Goal: Find specific page/section: Find specific page/section

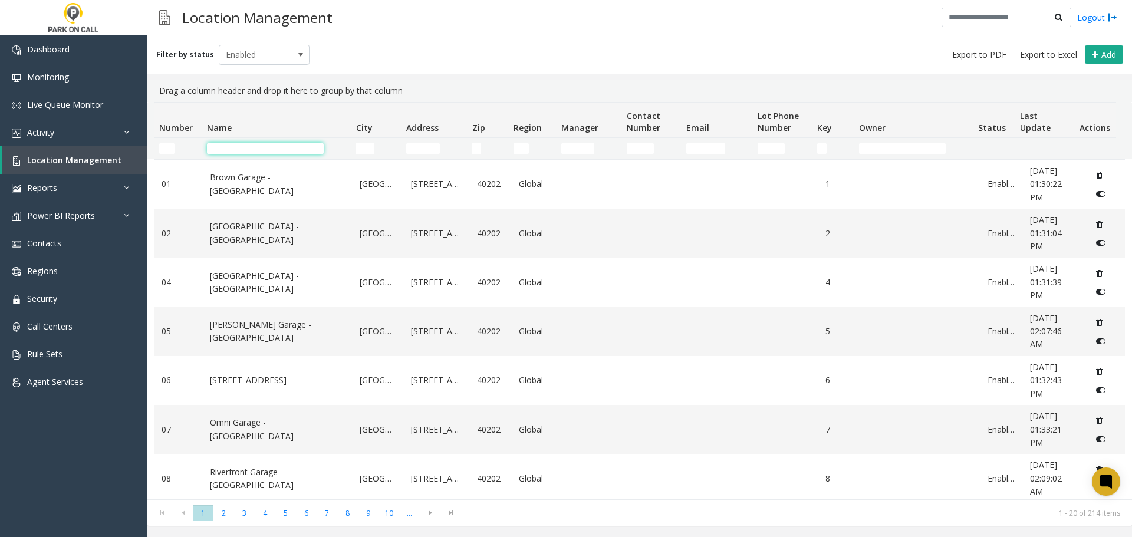
click at [230, 146] on input "Name Filter" at bounding box center [265, 149] width 117 height 12
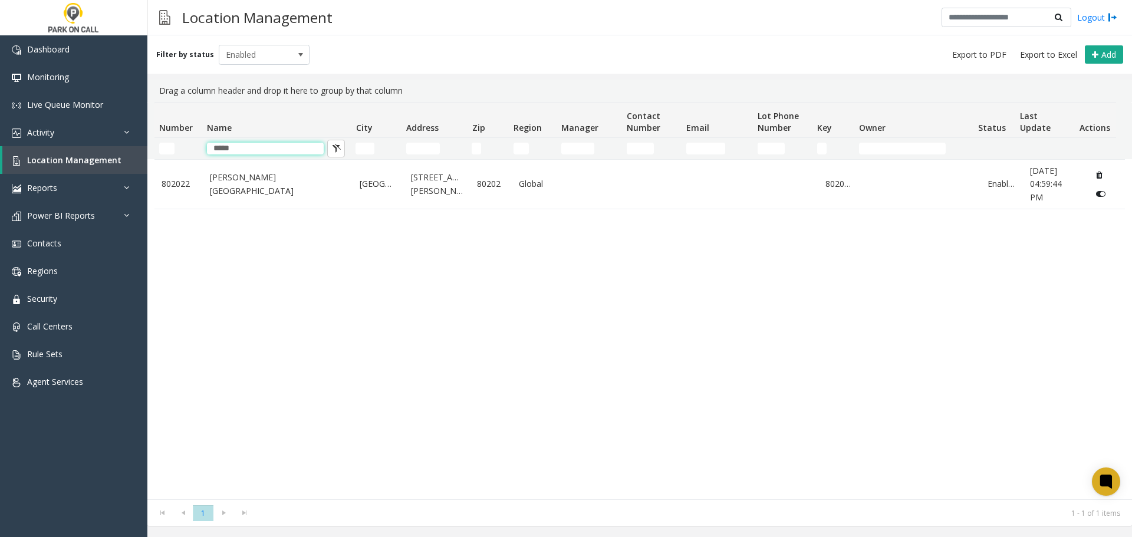
type input "*****"
click at [249, 183] on link "Stout Street Garage - Parkwell" at bounding box center [278, 184] width 136 height 27
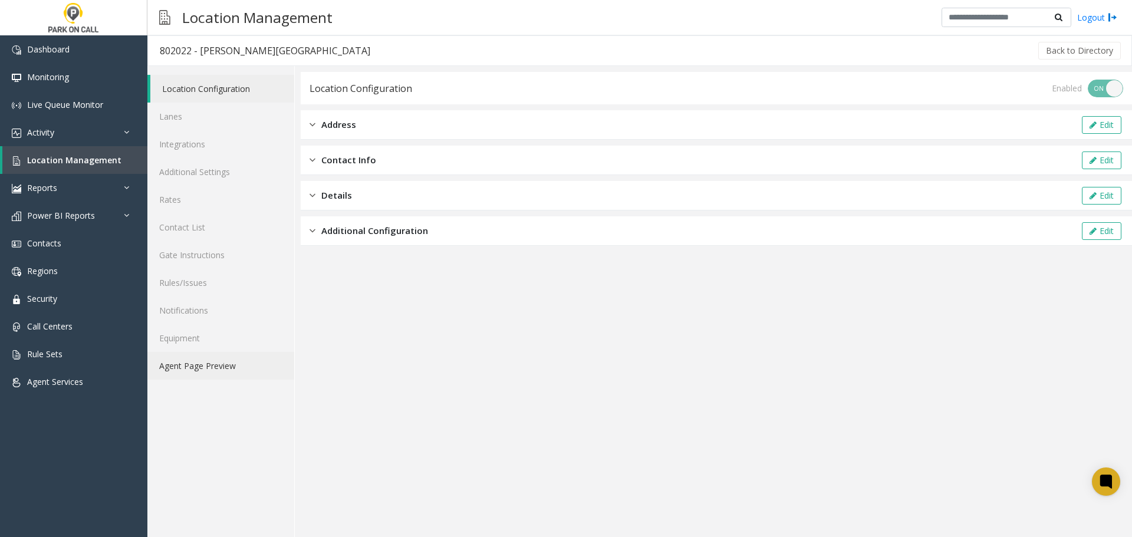
click at [210, 368] on link "Agent Page Preview" at bounding box center [220, 366] width 147 height 28
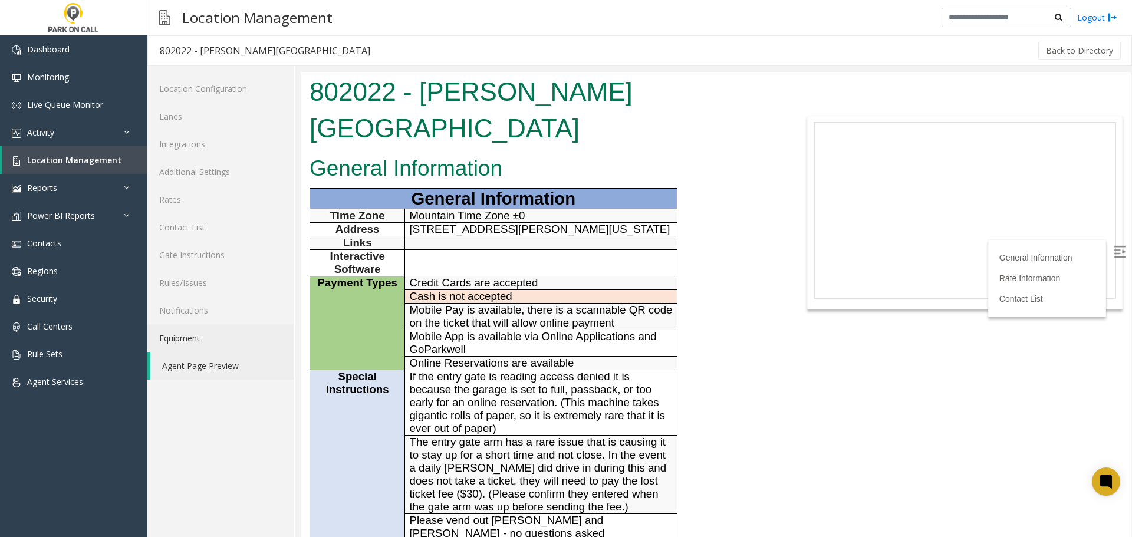
scroll to position [472, 0]
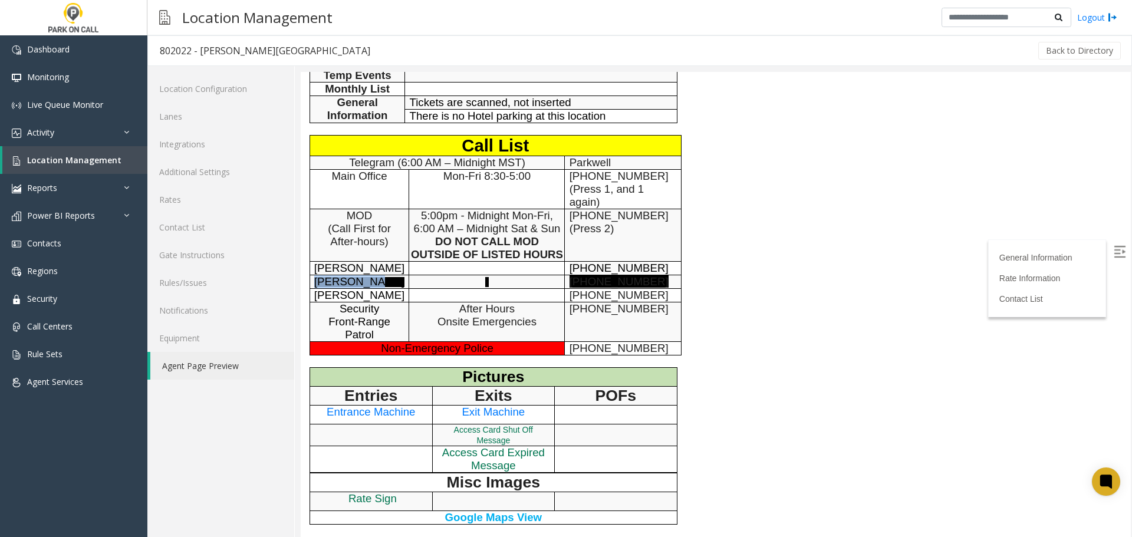
drag, startPoint x: 390, startPoint y: 281, endPoint x: 310, endPoint y: 284, distance: 80.3
click at [310, 284] on td "[PERSON_NAME]" at bounding box center [360, 282] width 100 height 14
click at [476, 279] on p at bounding box center [486, 281] width 155 height 13
drag, startPoint x: 486, startPoint y: 277, endPoint x: 442, endPoint y: 284, distance: 44.1
click at [442, 284] on p at bounding box center [486, 281] width 155 height 13
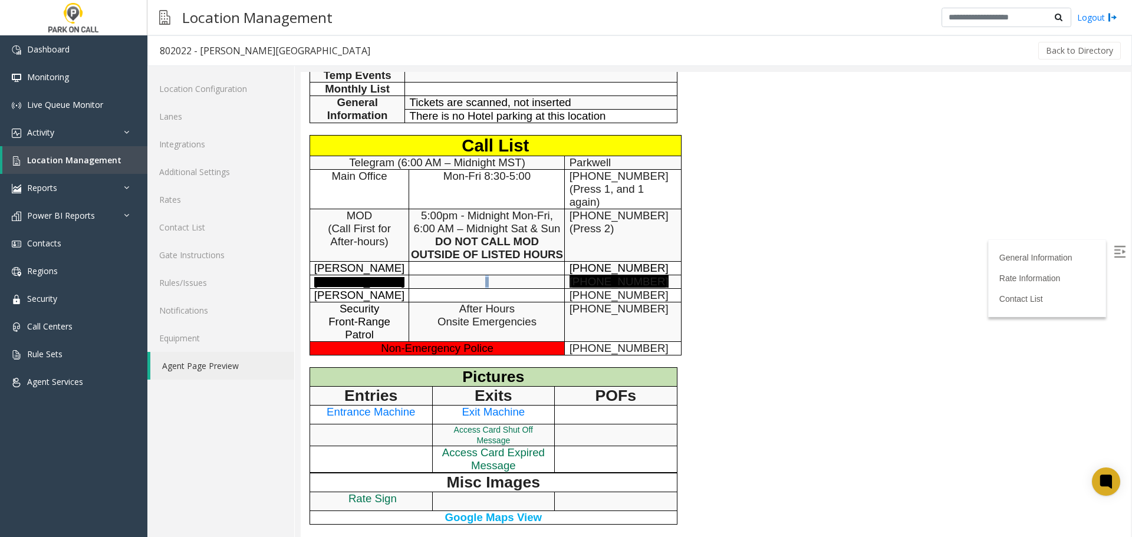
drag, startPoint x: 520, startPoint y: 281, endPoint x: 564, endPoint y: 281, distance: 43.6
click at [521, 281] on p at bounding box center [486, 281] width 155 height 13
drag, startPoint x: 656, startPoint y: 281, endPoint x: 542, endPoint y: 286, distance: 114.5
click at [544, 287] on tr "Bobby Cook 720-292-8111" at bounding box center [495, 282] width 371 height 14
click at [533, 283] on p at bounding box center [486, 281] width 155 height 13
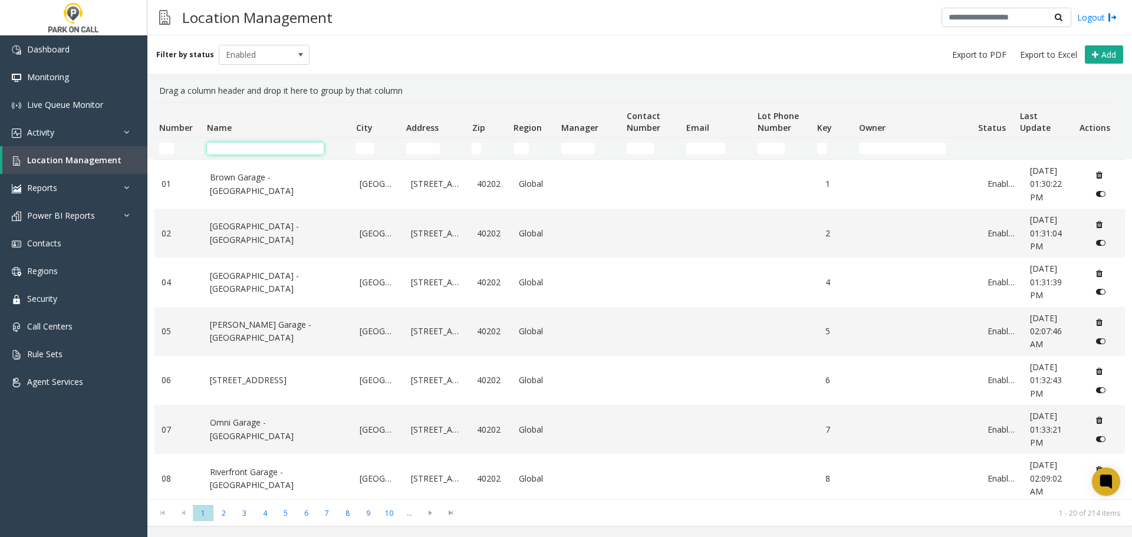
click at [290, 149] on input "Name Filter" at bounding box center [265, 149] width 117 height 12
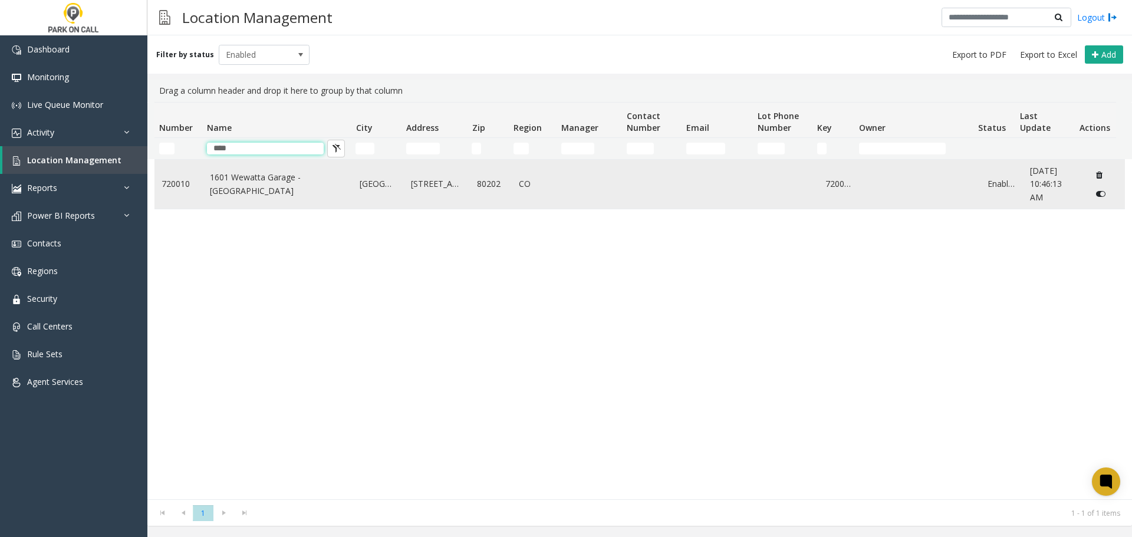
type input "****"
click at [269, 191] on td "1601 Wewatta Garage - [GEOGRAPHIC_DATA]" at bounding box center [278, 184] width 150 height 49
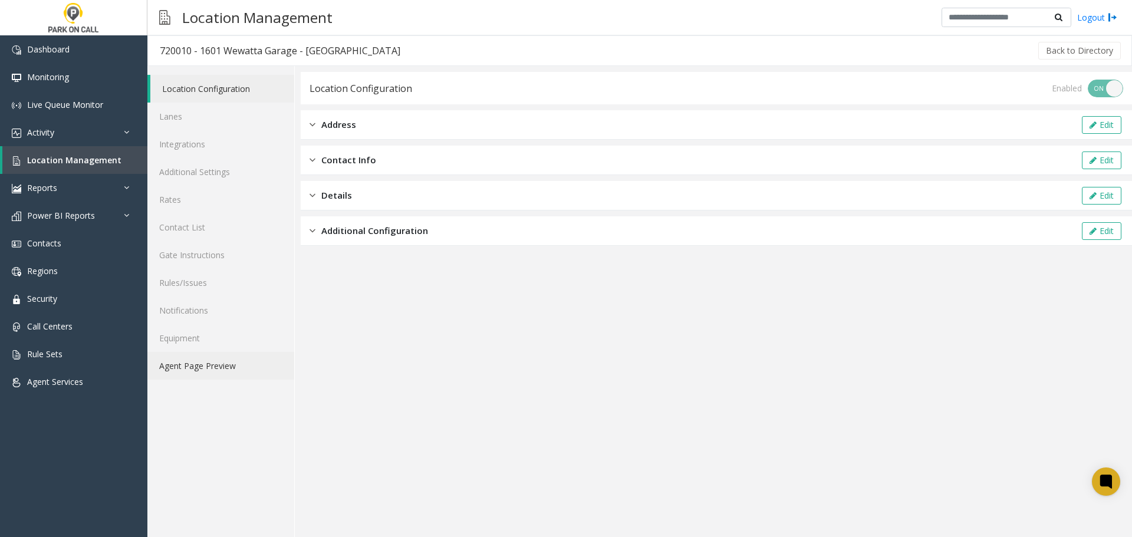
click at [219, 362] on link "Agent Page Preview" at bounding box center [220, 366] width 147 height 28
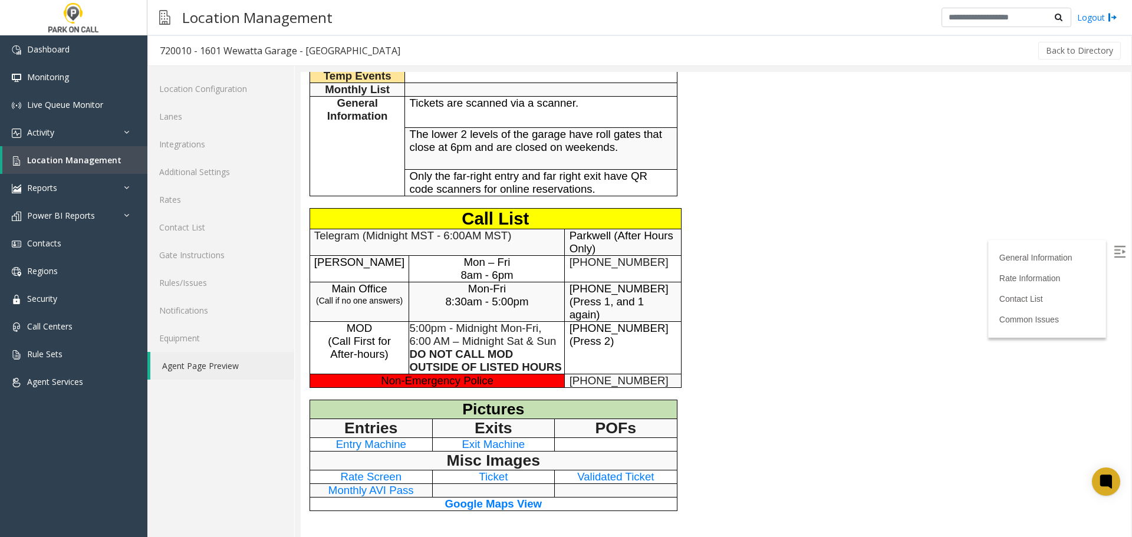
scroll to position [531, 0]
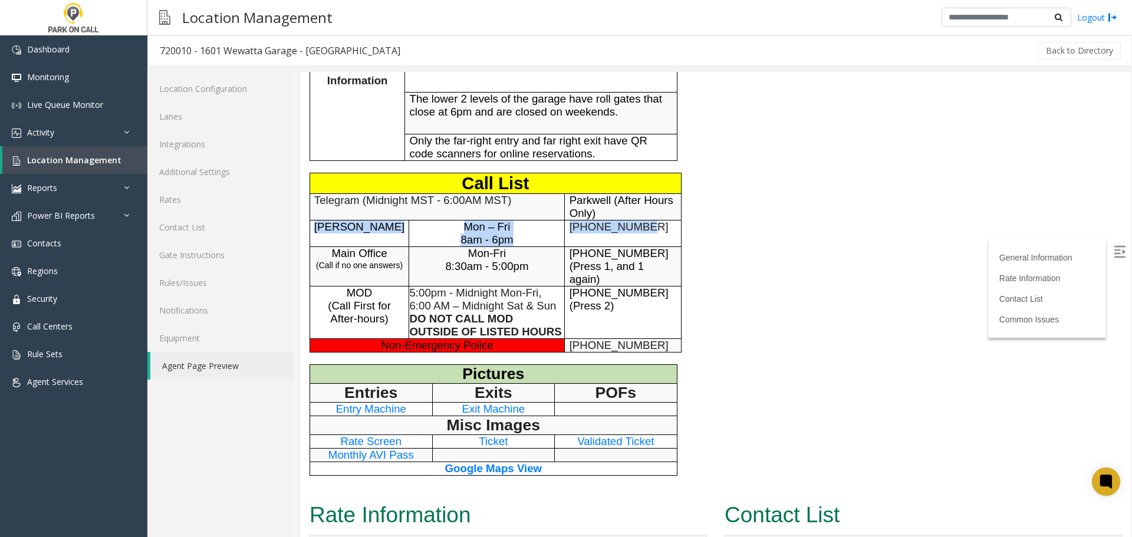
drag, startPoint x: 656, startPoint y: 228, endPoint x: 316, endPoint y: 225, distance: 339.6
click at [316, 225] on tr "[PERSON_NAME] Mon – Fri 8am - 6pm [PHONE_NUMBER]" at bounding box center [495, 233] width 371 height 27
